Goal: Obtain resource: Download file/media

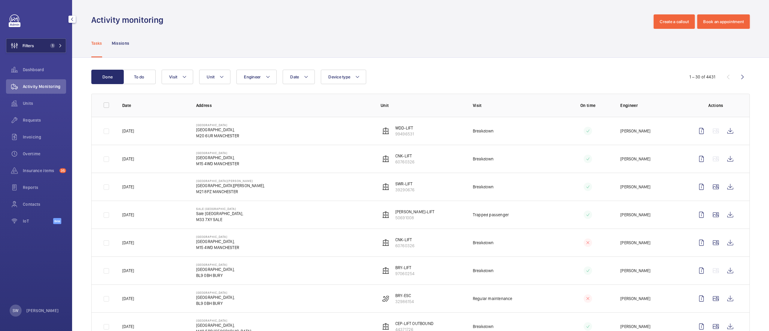
click at [58, 50] on button "Filters 1" at bounding box center [36, 45] width 60 height 14
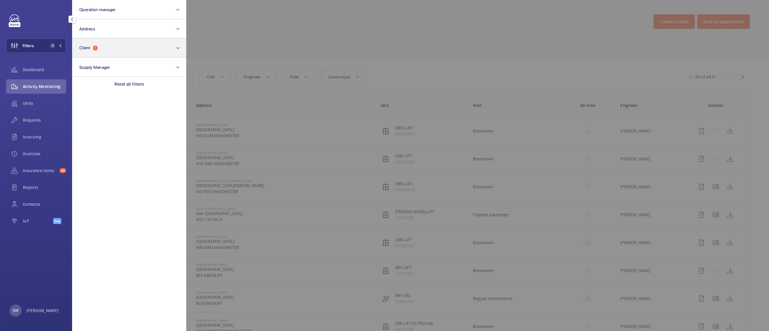
click at [120, 78] on div "Reset all filters" at bounding box center [129, 84] width 114 height 14
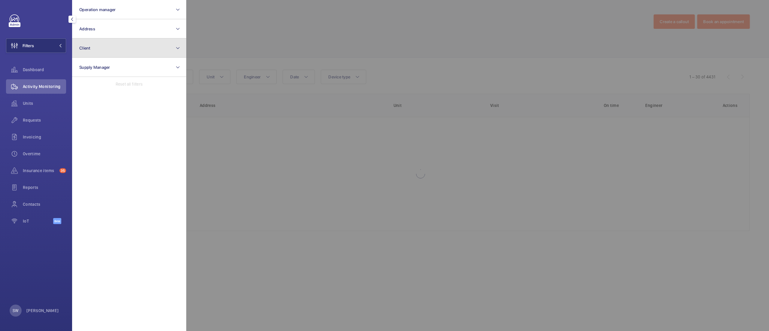
click at [103, 47] on button "Client" at bounding box center [129, 47] width 114 height 19
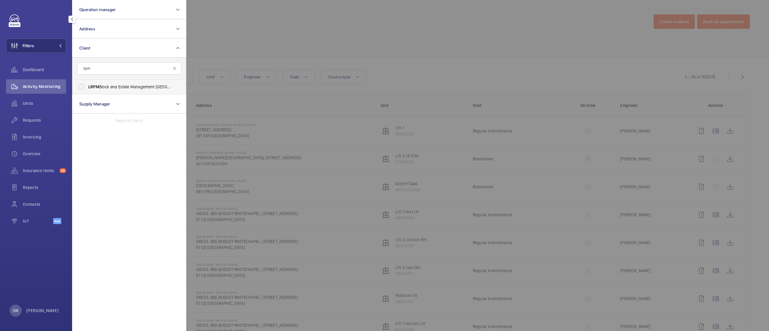
type input "lrpm"
click at [109, 85] on span "LRPM Block and Estate Management [GEOGRAPHIC_DATA]" at bounding box center [129, 87] width 83 height 6
click at [87, 85] on input "LRPM Block and Estate Management [GEOGRAPHIC_DATA]" at bounding box center [81, 87] width 12 height 12
checkbox input "true"
click at [347, 35] on div at bounding box center [570, 165] width 769 height 331
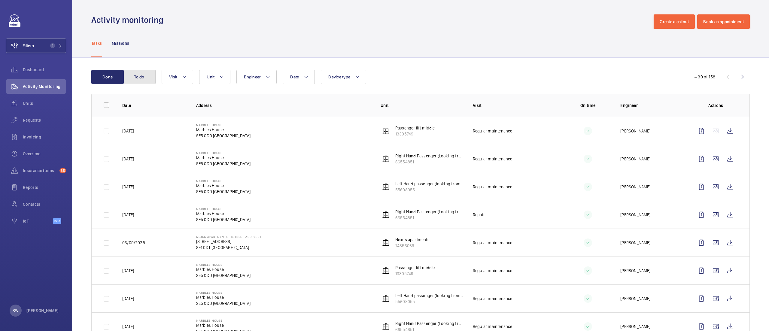
click at [140, 75] on button "To do" at bounding box center [139, 77] width 32 height 14
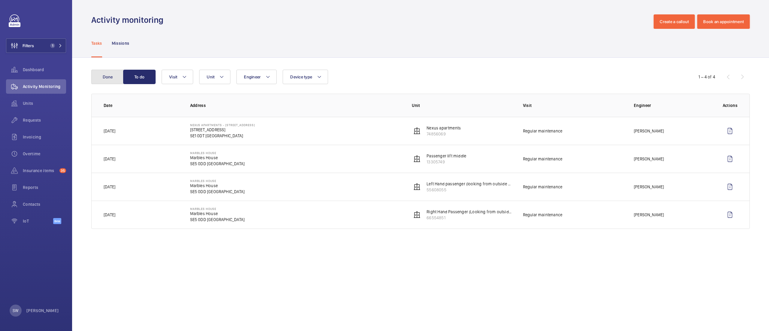
click at [106, 76] on button "Done" at bounding box center [107, 77] width 32 height 14
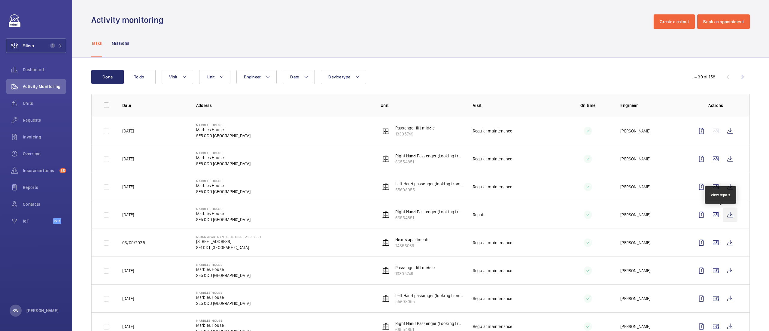
click at [723, 213] on wm-front-icon-button at bounding box center [730, 215] width 14 height 14
click at [50, 44] on span "1" at bounding box center [51, 45] width 7 height 5
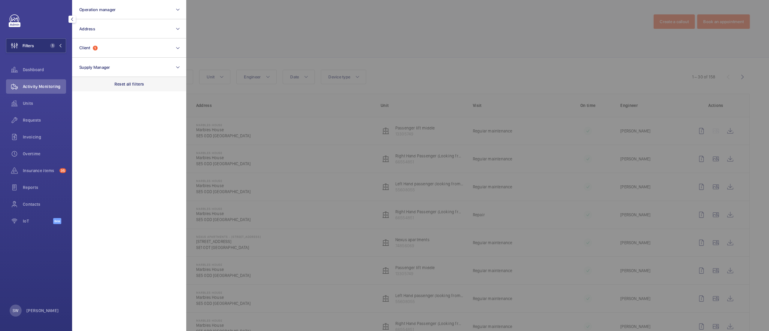
click at [141, 89] on div "Reset all filters" at bounding box center [129, 84] width 114 height 14
click at [136, 53] on button "Client" at bounding box center [129, 47] width 114 height 19
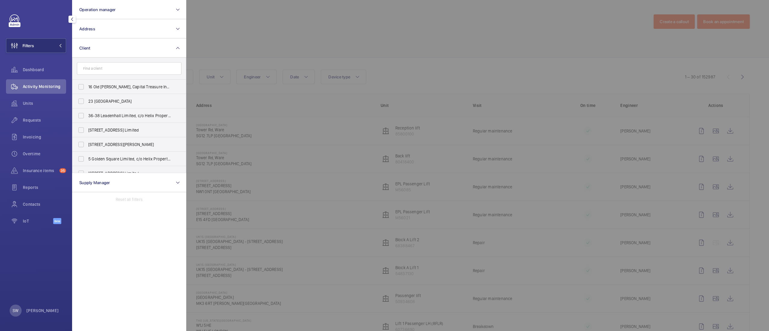
click at [131, 66] on input "text" at bounding box center [129, 68] width 105 height 13
